Goal: Navigation & Orientation: Find specific page/section

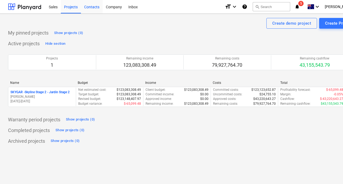
click at [98, 8] on div "Contacts" at bounding box center [92, 7] width 22 height 14
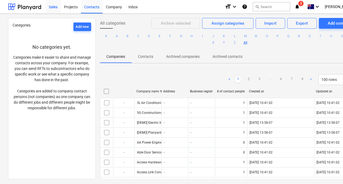
click at [53, 6] on div "Sales" at bounding box center [53, 7] width 15 height 14
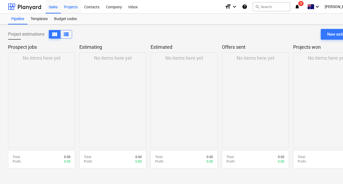
click at [68, 10] on div "Projects" at bounding box center [71, 7] width 20 height 14
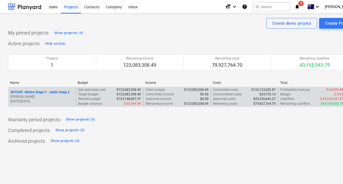
click at [61, 90] on p "SKYGAR - Skyline Stage 2 - Jardin Stage 2" at bounding box center [39, 92] width 59 height 5
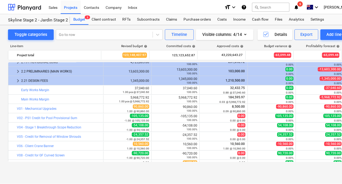
scroll to position [1064, 0]
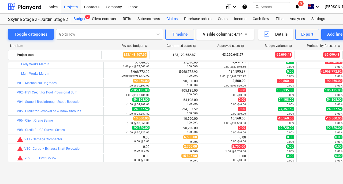
click at [171, 19] on div "Claims" at bounding box center [172, 19] width 18 height 11
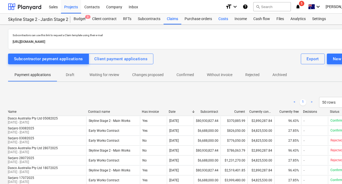
click at [224, 19] on div "Costs" at bounding box center [223, 19] width 16 height 11
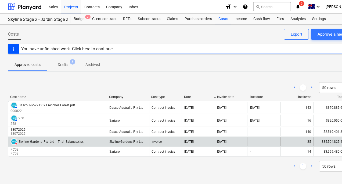
scroll to position [0, 25]
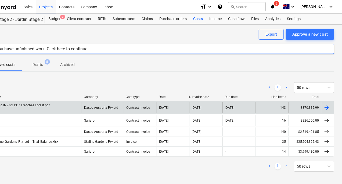
click at [303, 110] on div "$370,885.99" at bounding box center [304, 108] width 33 height 12
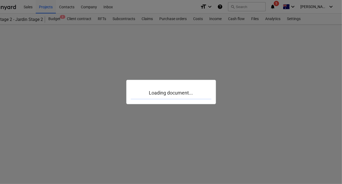
scroll to position [0, 24]
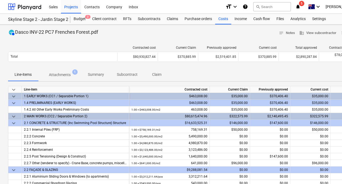
click at [67, 76] on p "Attachments" at bounding box center [60, 75] width 22 height 6
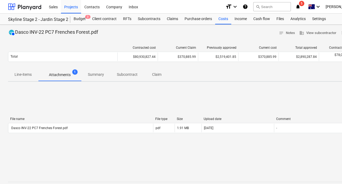
click at [160, 76] on p "Claim" at bounding box center [156, 75] width 13 height 6
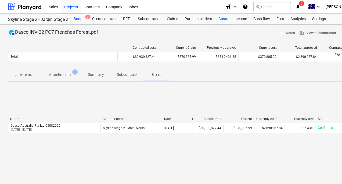
click at [84, 17] on div "Budget 3" at bounding box center [79, 19] width 19 height 11
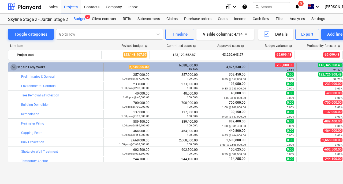
click at [15, 66] on span "keyboard_arrow_down" at bounding box center [13, 67] width 6 height 6
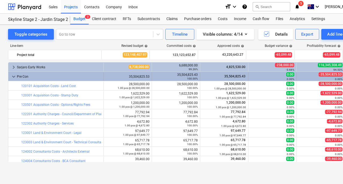
click at [12, 76] on span "keyboard_arrow_down" at bounding box center [13, 77] width 6 height 6
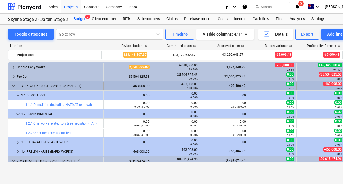
click at [11, 86] on span "keyboard_arrow_down" at bounding box center [13, 86] width 6 height 6
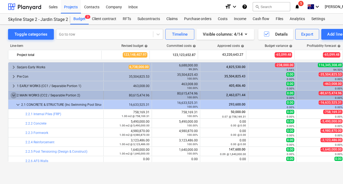
click at [12, 96] on span "keyboard_arrow_down" at bounding box center [13, 95] width 6 height 6
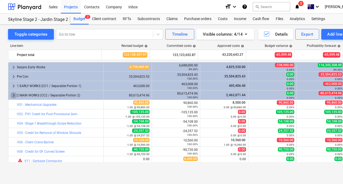
click at [12, 96] on span "keyboard_arrow_right" at bounding box center [13, 95] width 6 height 6
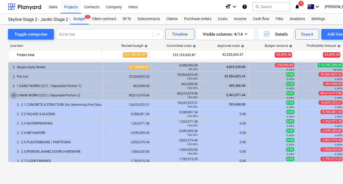
click at [12, 96] on span "keyboard_arrow_down" at bounding box center [13, 95] width 6 height 6
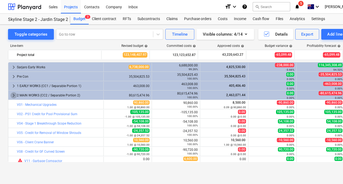
click at [12, 96] on span "keyboard_arrow_right" at bounding box center [13, 95] width 6 height 6
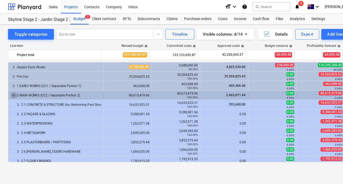
click at [12, 96] on span "keyboard_arrow_down" at bounding box center [13, 95] width 6 height 6
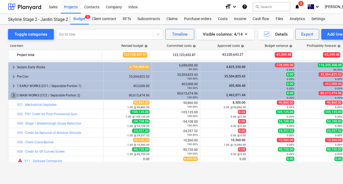
click at [12, 96] on span "keyboard_arrow_right" at bounding box center [13, 95] width 6 height 6
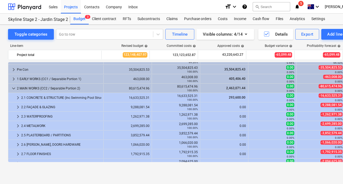
scroll to position [3, 0]
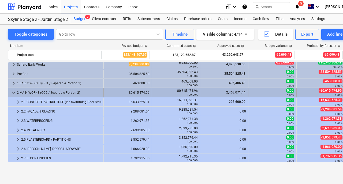
click at [11, 92] on span "keyboard_arrow_down" at bounding box center [13, 93] width 6 height 6
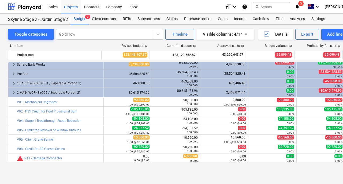
scroll to position [0, 0]
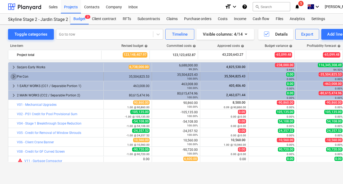
click at [15, 76] on span "keyboard_arrow_right" at bounding box center [13, 77] width 6 height 6
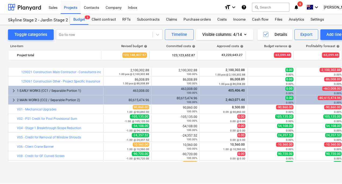
scroll to position [350, 0]
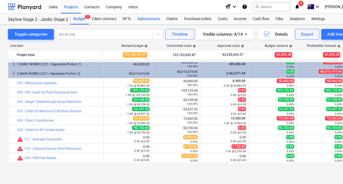
click at [146, 17] on div "Subcontracts" at bounding box center [148, 19] width 29 height 11
